Goal: Task Accomplishment & Management: Complete application form

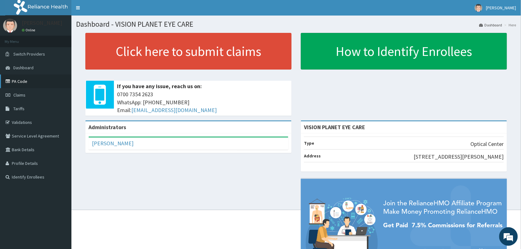
click at [16, 79] on link "PA Code" at bounding box center [35, 82] width 71 height 14
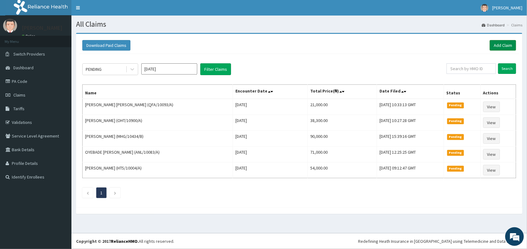
click at [505, 45] on link "Add Claim" at bounding box center [503, 45] width 26 height 11
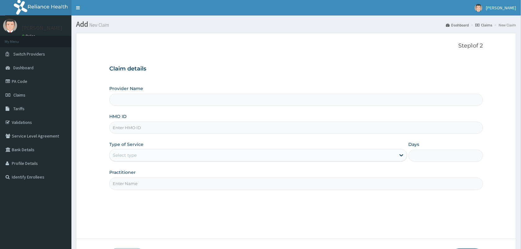
click at [148, 127] on input "HMO ID" at bounding box center [296, 128] width 374 height 12
type input "FSE"
type input "VISION PLANET EYE CARE"
type input "FSR/10002/A"
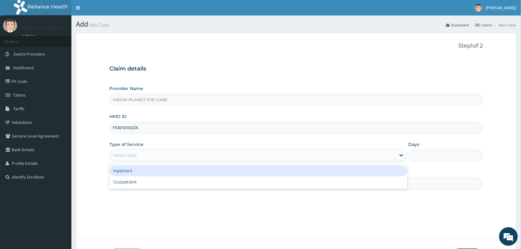
click at [194, 184] on div "Outpatient" at bounding box center [258, 181] width 298 height 11
type input "1"
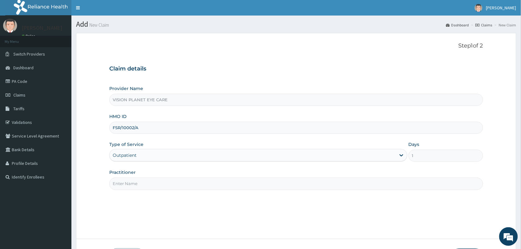
click at [201, 183] on input "Practitioner" at bounding box center [296, 184] width 374 height 12
type input "DR NDIDI="
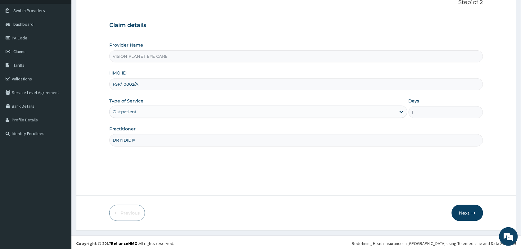
scroll to position [46, 0]
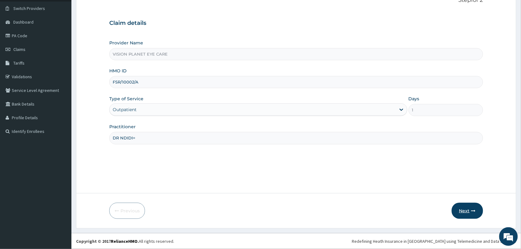
click at [467, 209] on button "Next" at bounding box center [467, 211] width 31 height 16
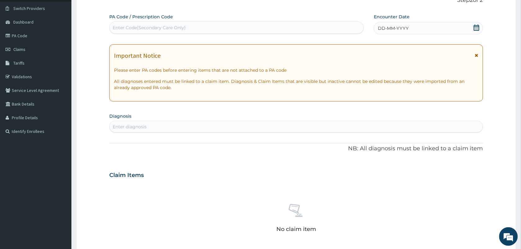
click at [476, 27] on icon at bounding box center [477, 28] width 6 height 6
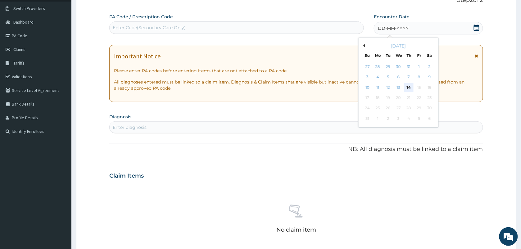
click at [412, 89] on div "14" at bounding box center [409, 87] width 9 height 9
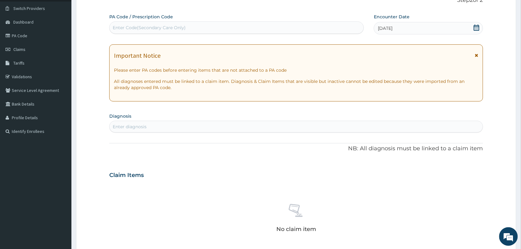
paste input "PA/276CDF"
type input "PA/276CDF"
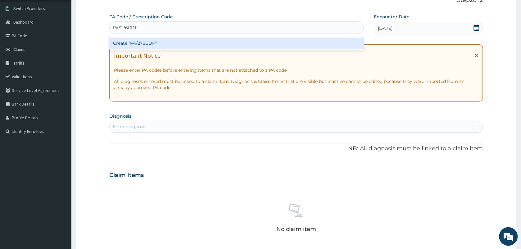
click at [158, 45] on div "Create "PA/276CDF"" at bounding box center [236, 43] width 255 height 11
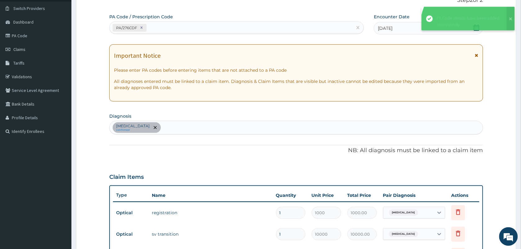
scroll to position [284, 0]
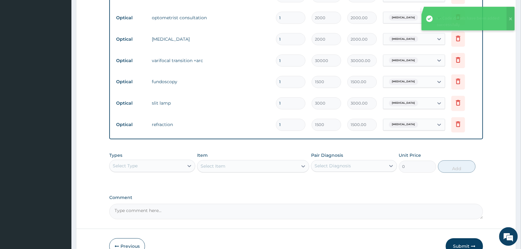
click at [482, 17] on div "PA Code details have been added successfully" at bounding box center [469, 17] width 64 height 13
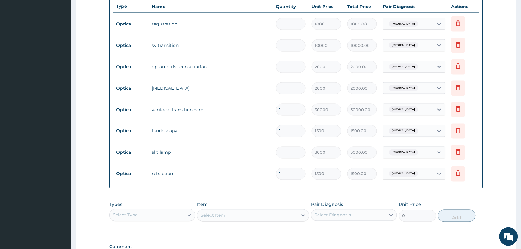
scroll to position [319, 0]
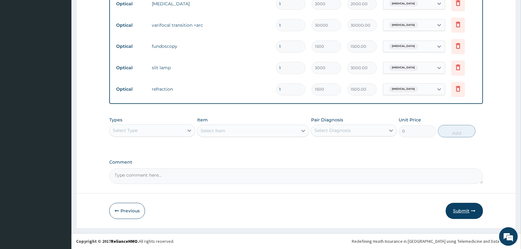
click at [465, 212] on button "Submit" at bounding box center [464, 211] width 37 height 16
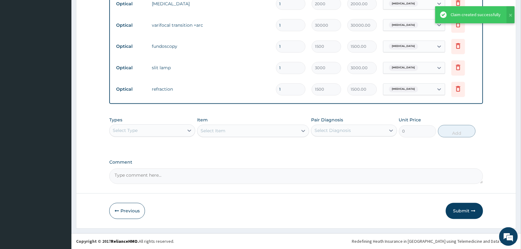
click at [474, 12] on div "Claim created successfully" at bounding box center [476, 14] width 50 height 7
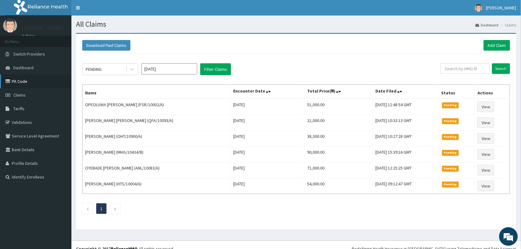
click at [40, 79] on link "PA Code" at bounding box center [35, 82] width 71 height 14
